Goal: Navigation & Orientation: Find specific page/section

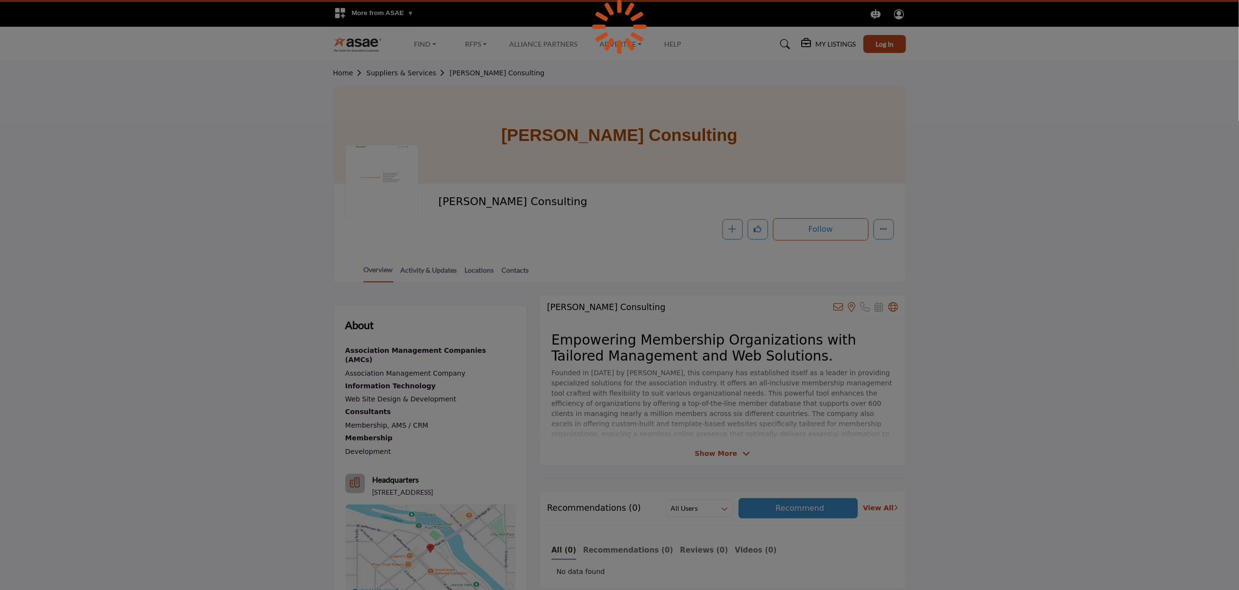
click at [448, 205] on div at bounding box center [619, 295] width 1239 height 590
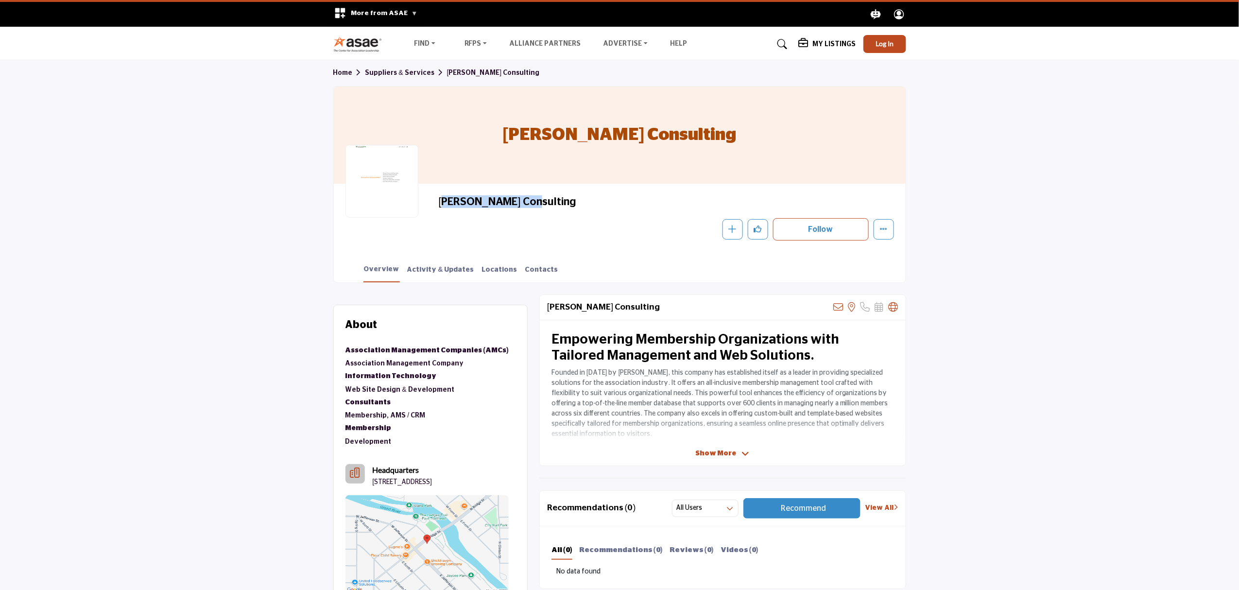
drag, startPoint x: 527, startPoint y: 201, endPoint x: 438, endPoint y: 205, distance: 89.0
click at [438, 205] on h2 "[PERSON_NAME] Consulting" at bounding box center [571, 201] width 267 height 13
copy h2 "[PERSON_NAME] Consulting"
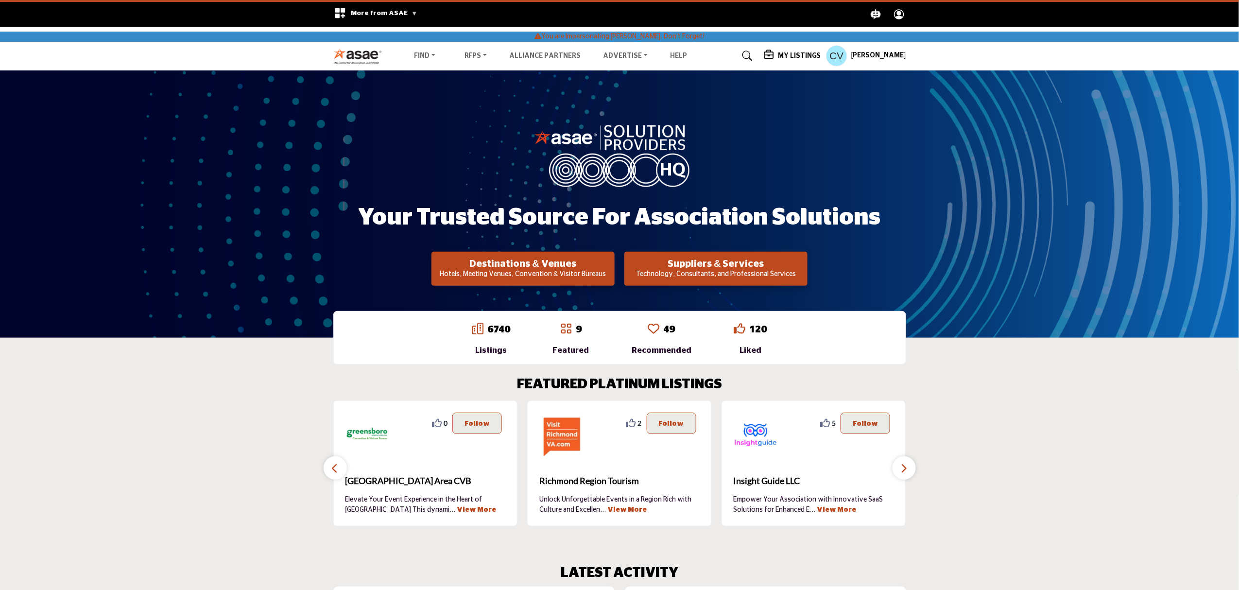
click at [793, 55] on div "My Listings" at bounding box center [792, 56] width 57 height 12
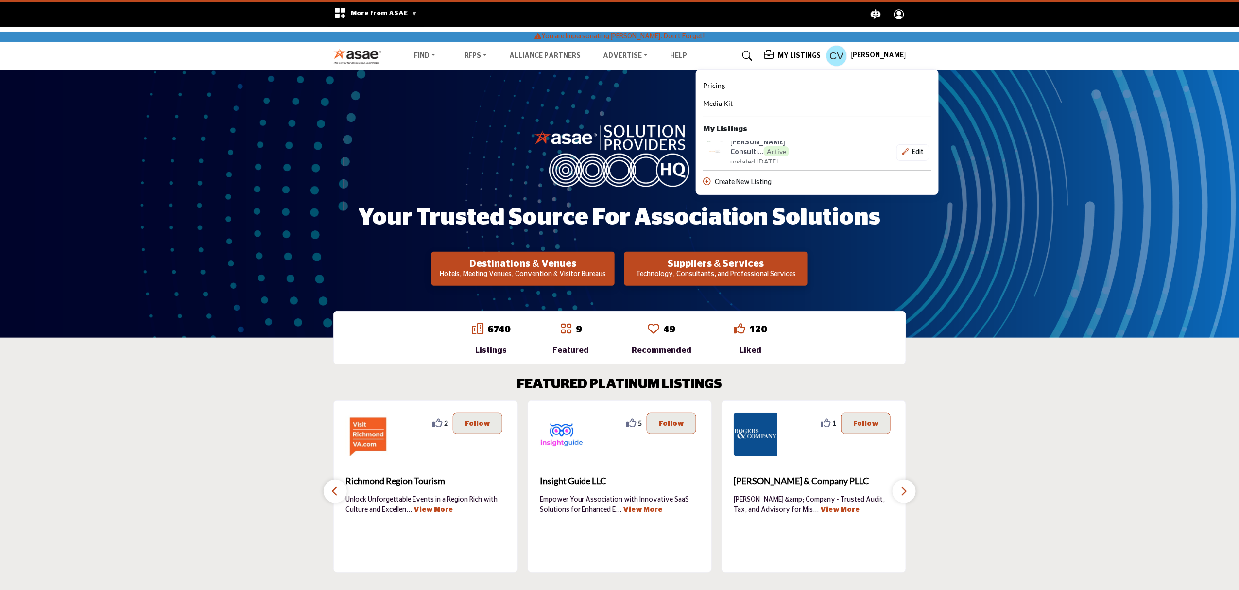
click at [864, 55] on h5 "Chris Vieth" at bounding box center [878, 56] width 55 height 10
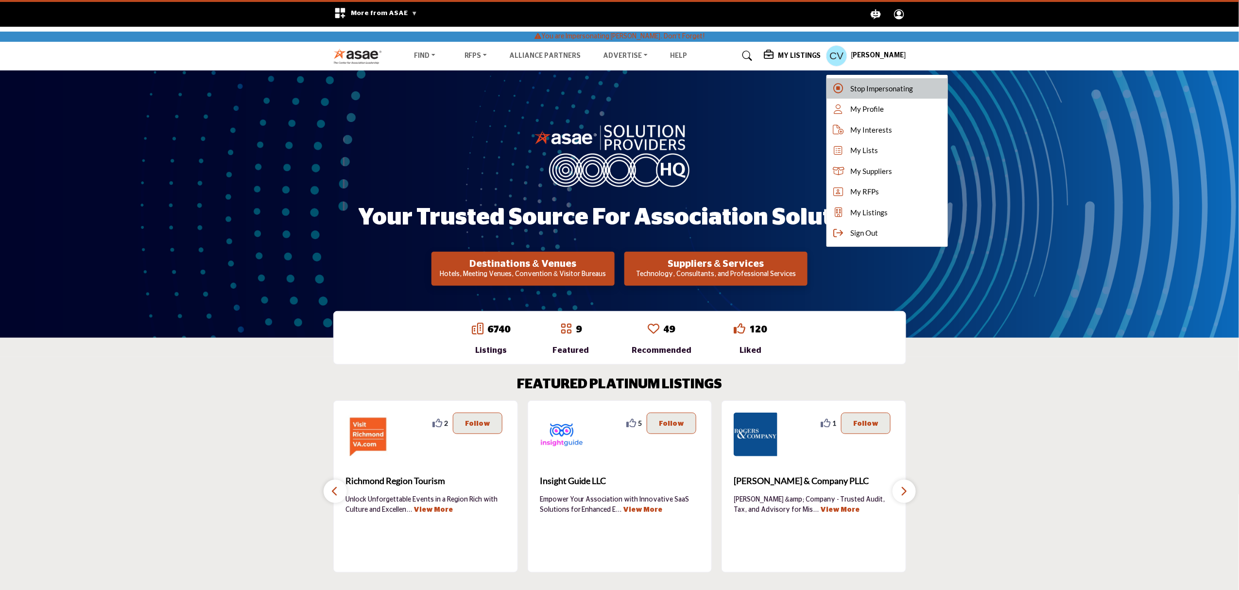
click at [866, 86] on span "Stop Impersonating" at bounding box center [882, 88] width 63 height 11
click at [0, 0] on div at bounding box center [0, 0] width 0 height 0
